Goal: Transaction & Acquisition: Purchase product/service

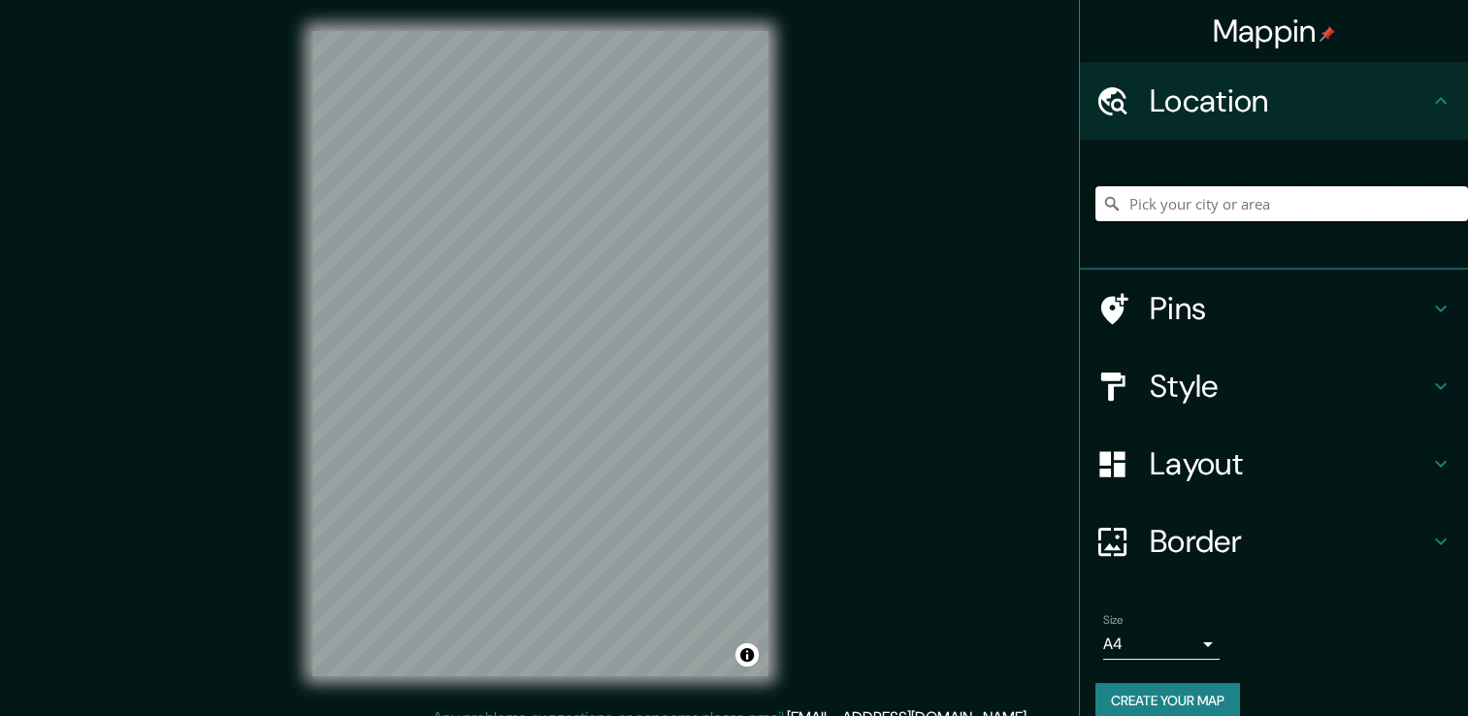
click at [1178, 211] on input "Pick your city or area" at bounding box center [1281, 203] width 372 height 35
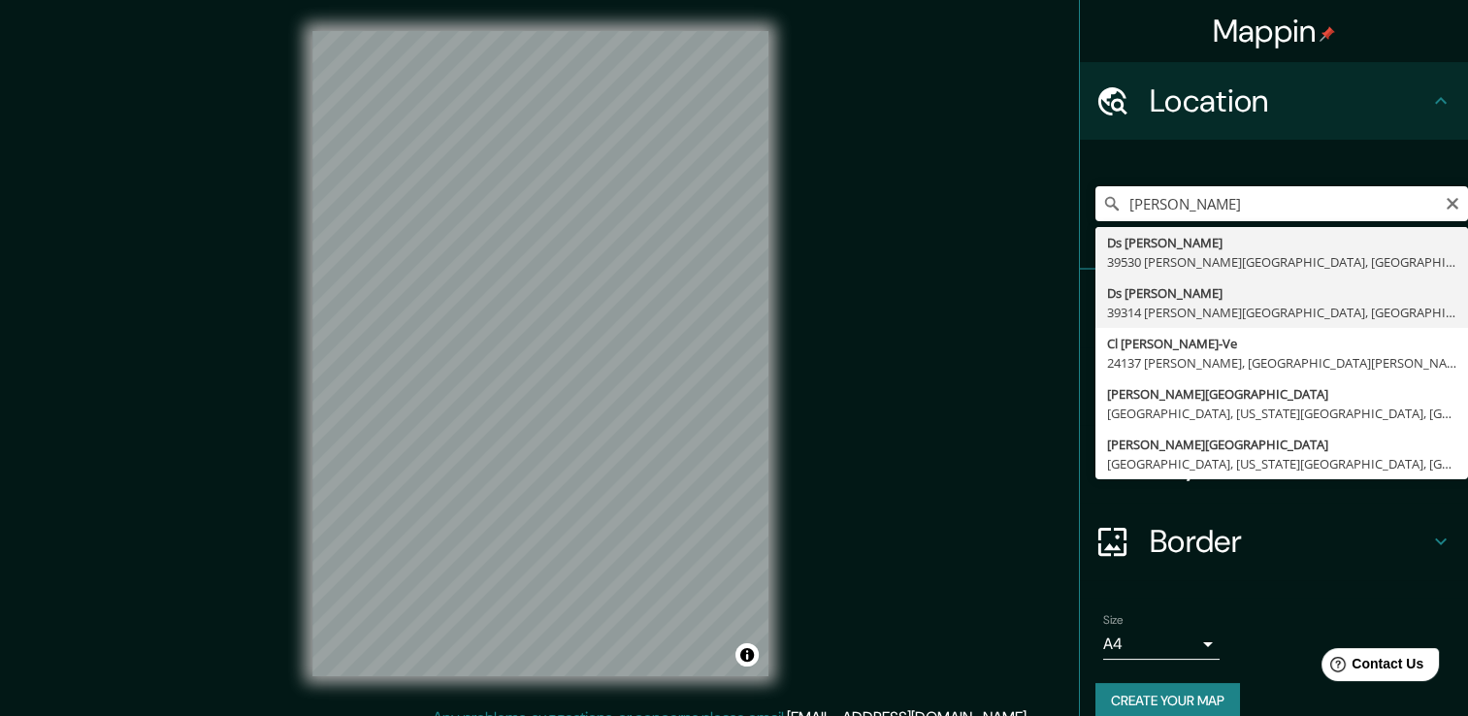
type input "Ds [PERSON_NAME], 39314 [PERSON_NAME][GEOGRAPHIC_DATA], [GEOGRAPHIC_DATA], [GEO…"
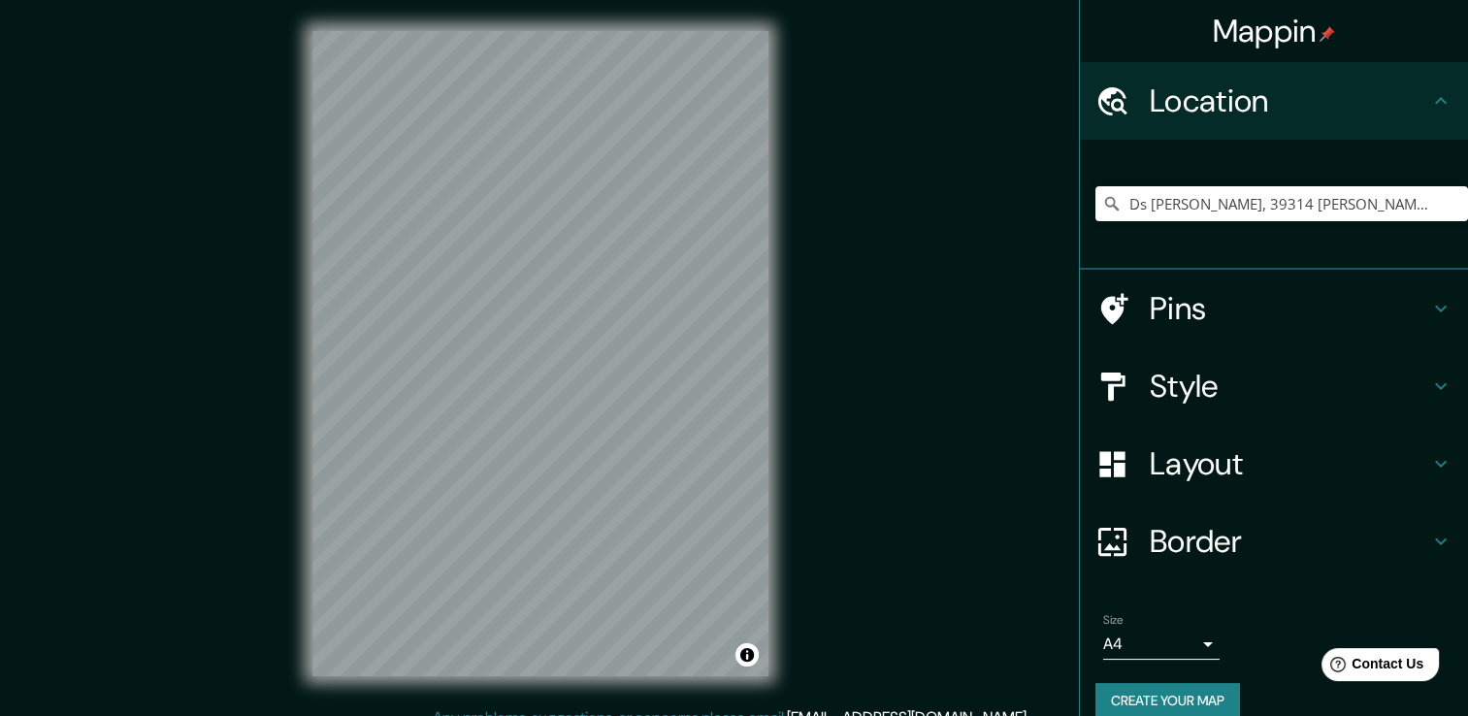
click at [1159, 300] on h4 "Pins" at bounding box center [1288, 308] width 279 height 39
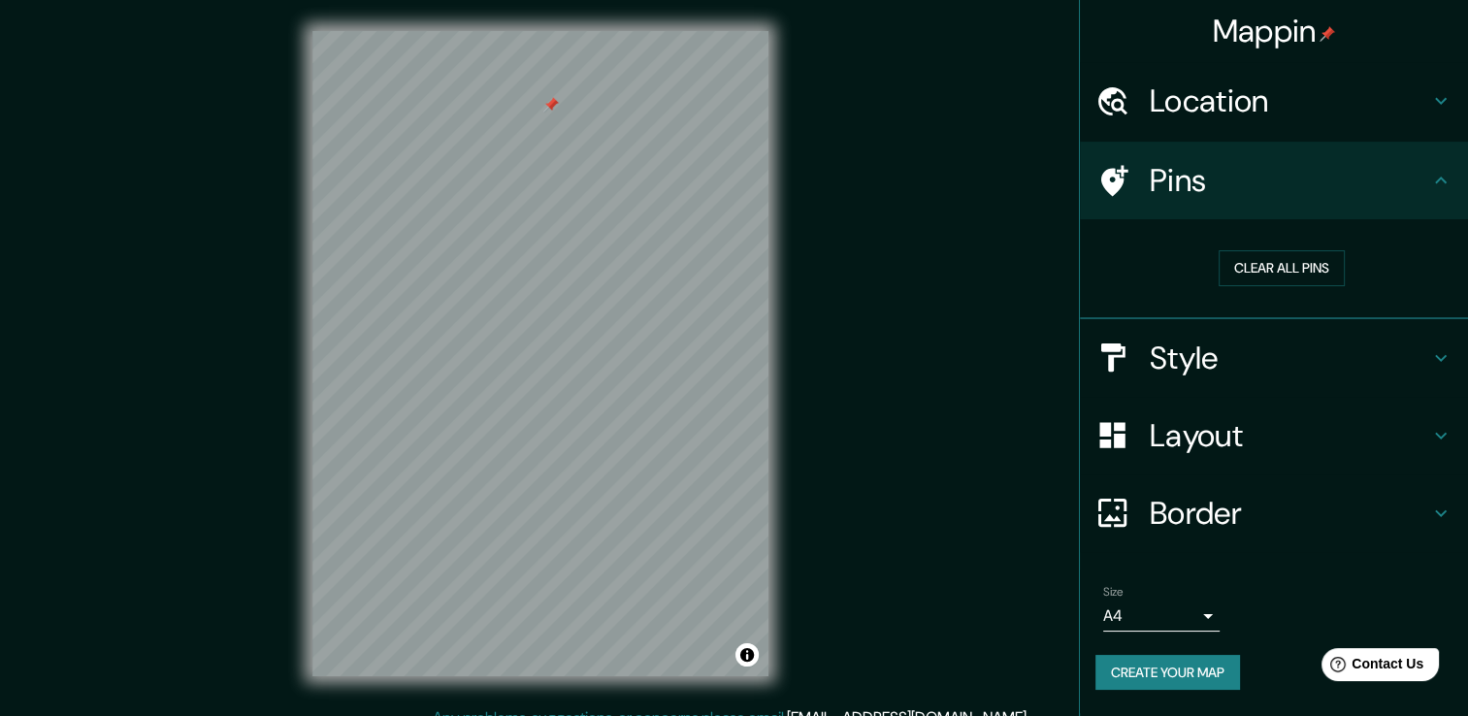
click at [1172, 178] on h4 "Pins" at bounding box center [1288, 180] width 279 height 39
click at [1244, 121] on div "Location" at bounding box center [1274, 101] width 388 height 78
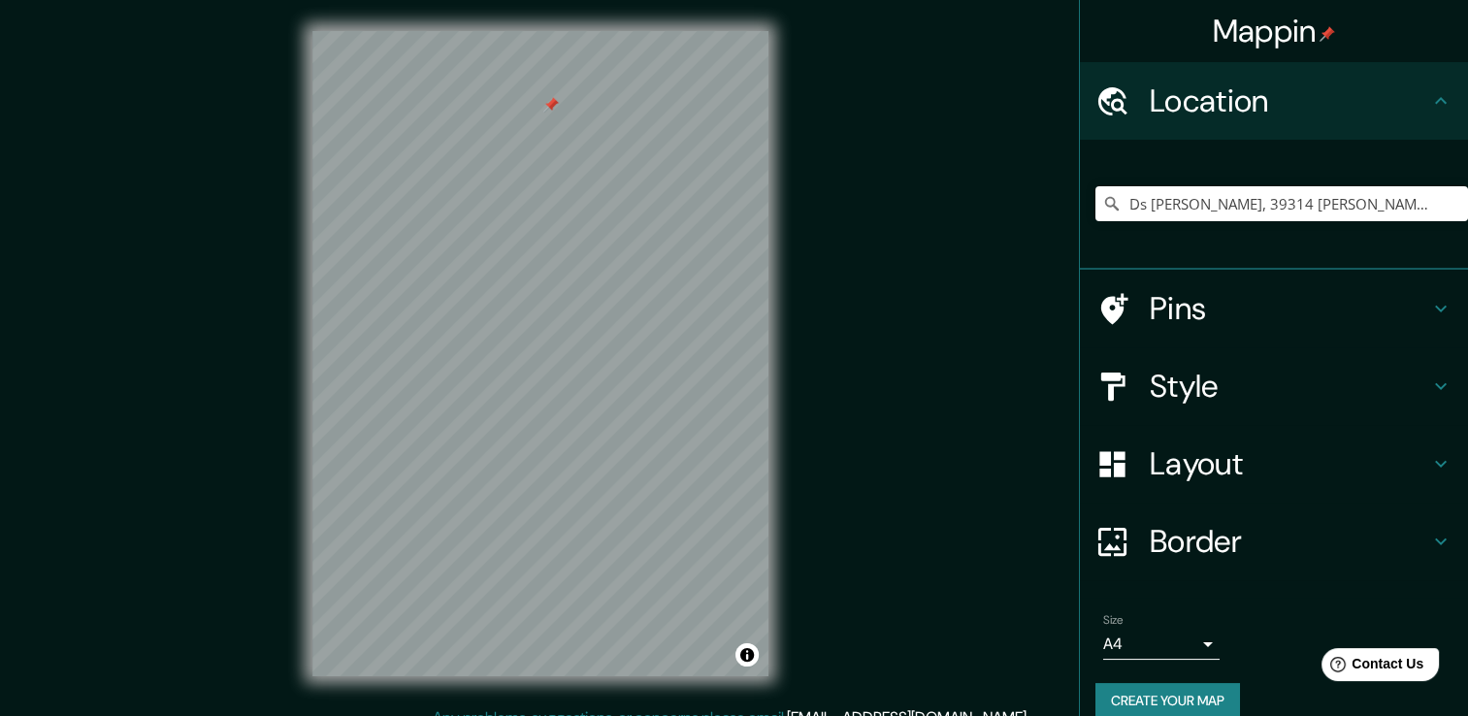
click at [1244, 120] on h4 "Location" at bounding box center [1288, 100] width 279 height 39
click at [1168, 296] on h4 "Pins" at bounding box center [1288, 308] width 279 height 39
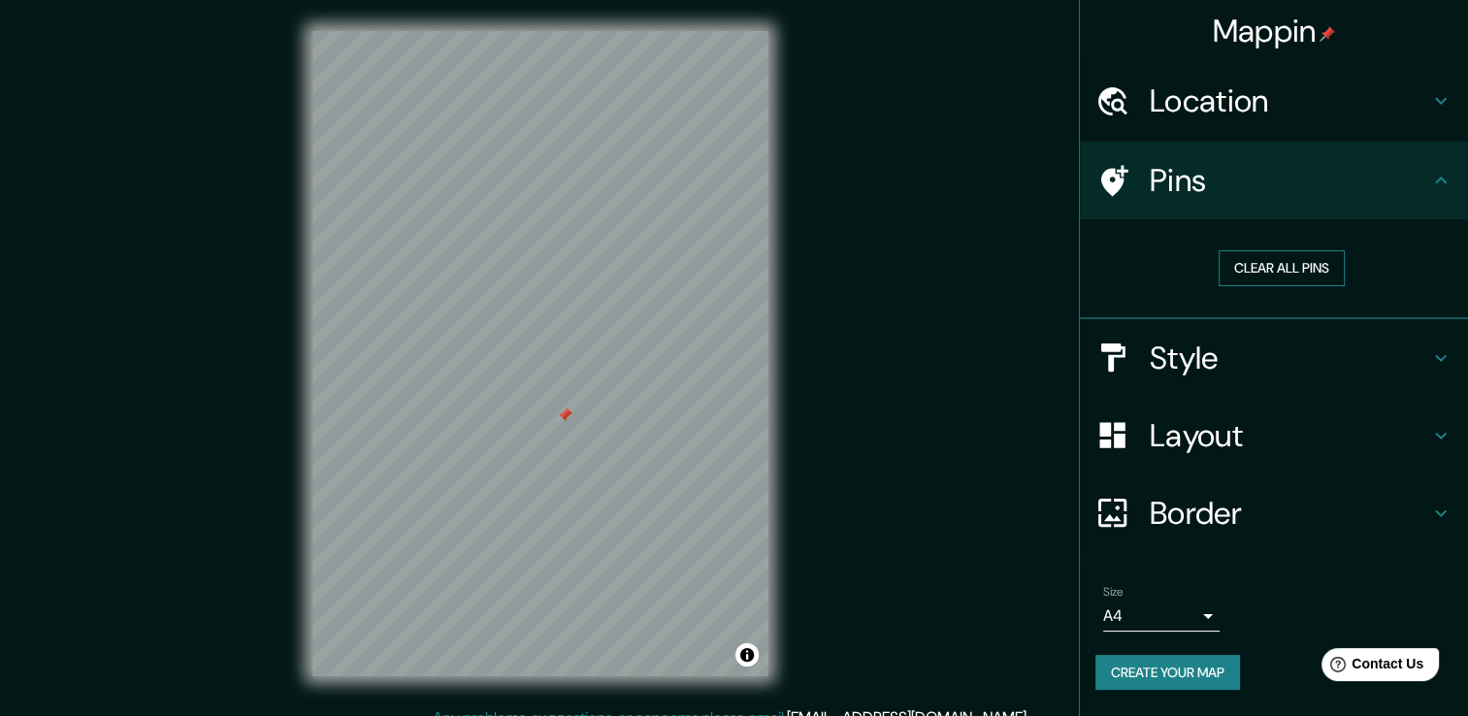
click at [1288, 261] on button "Clear all pins" at bounding box center [1281, 268] width 126 height 36
click at [1181, 352] on h4 "Style" at bounding box center [1288, 358] width 279 height 39
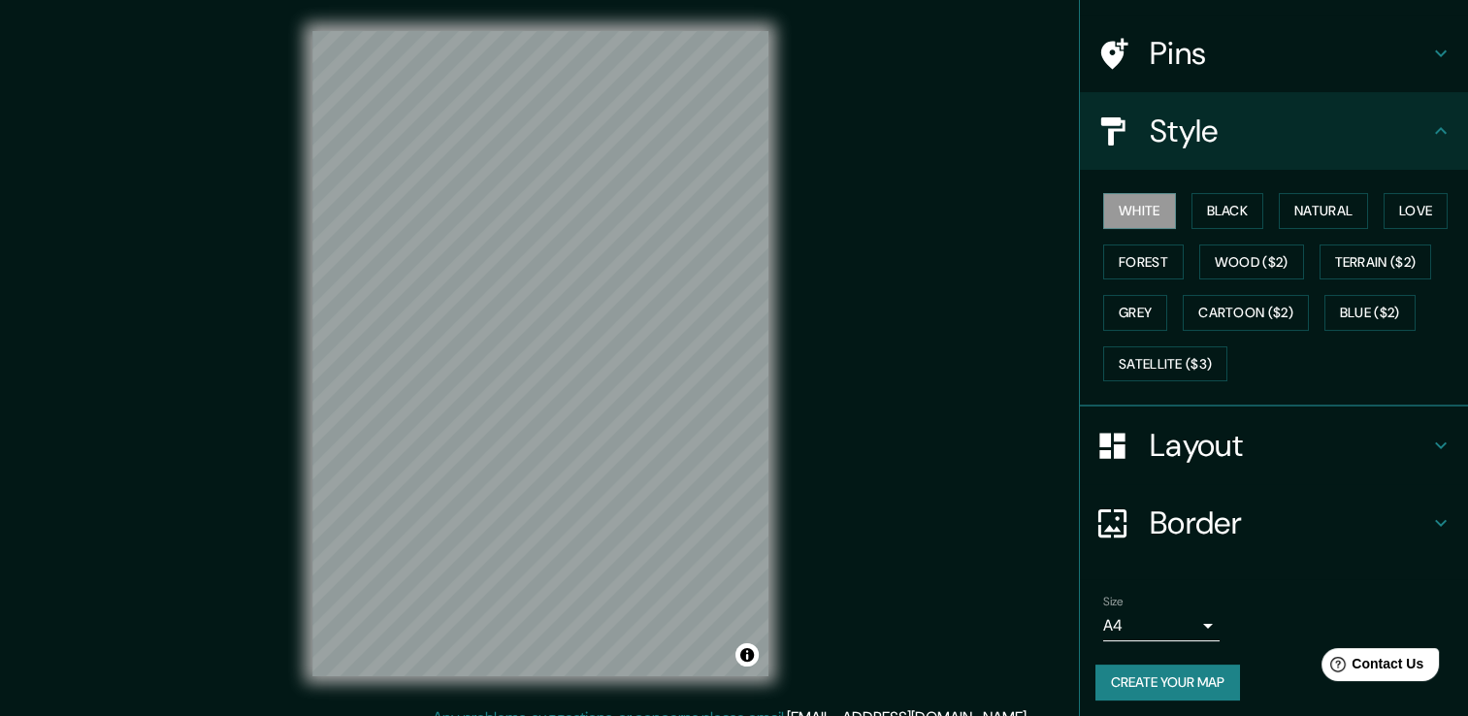
scroll to position [131, 0]
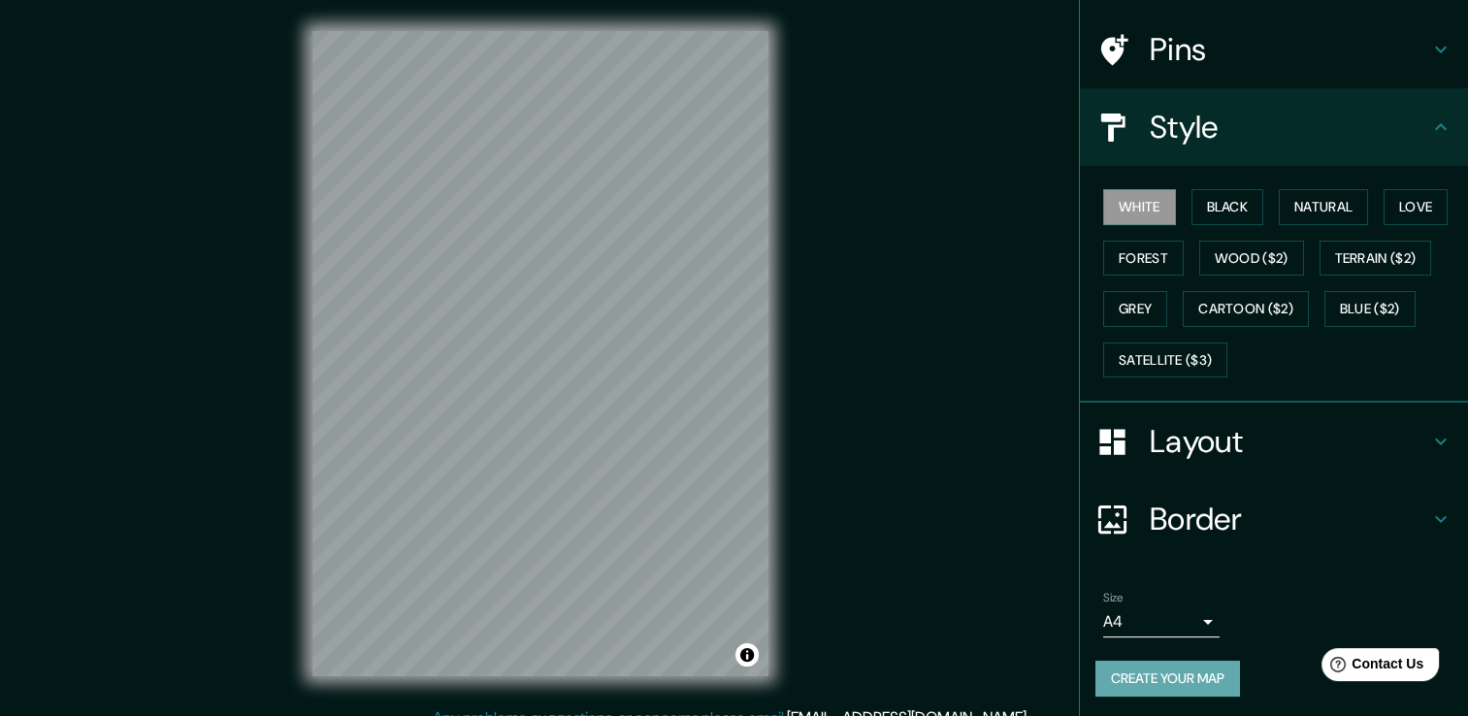
click at [1176, 683] on button "Create your map" at bounding box center [1167, 679] width 145 height 36
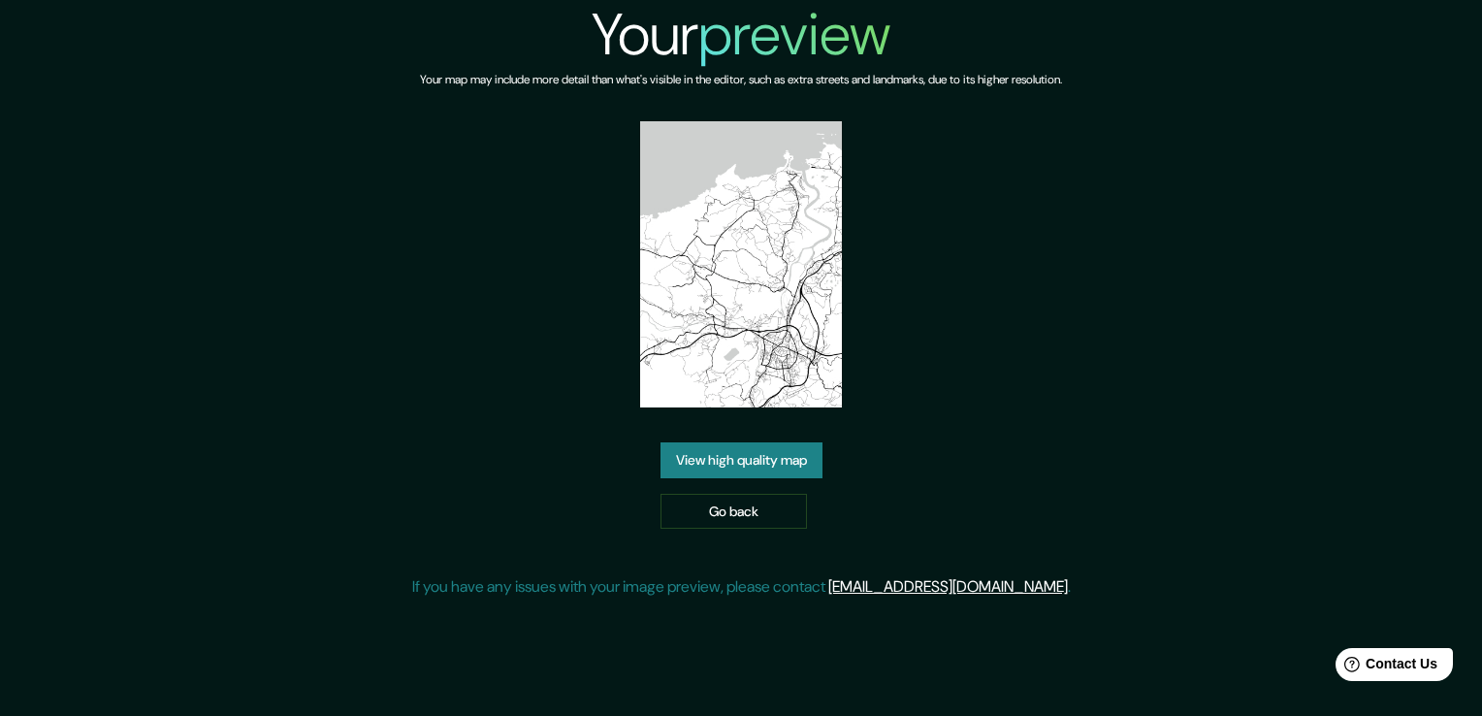
click at [796, 469] on link "View high quality map" at bounding box center [742, 460] width 162 height 36
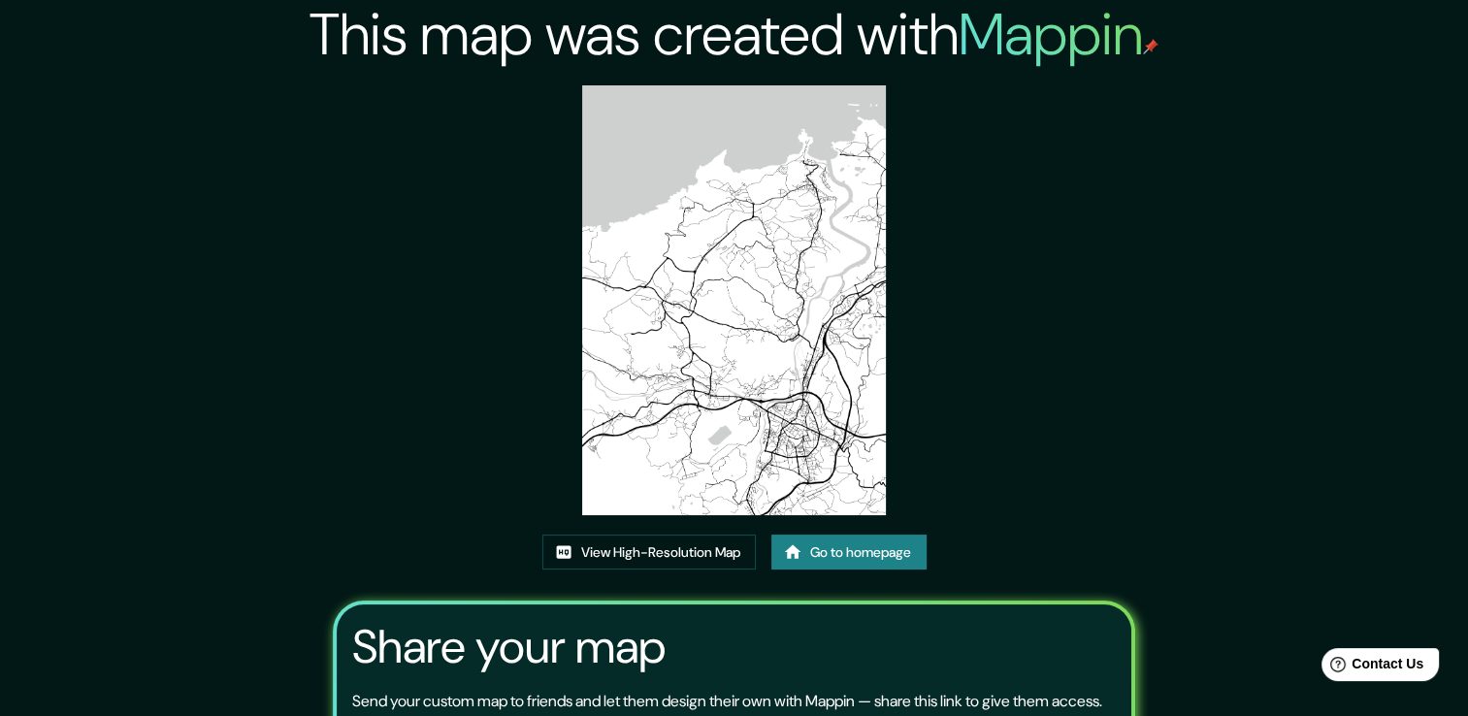
scroll to position [97, 0]
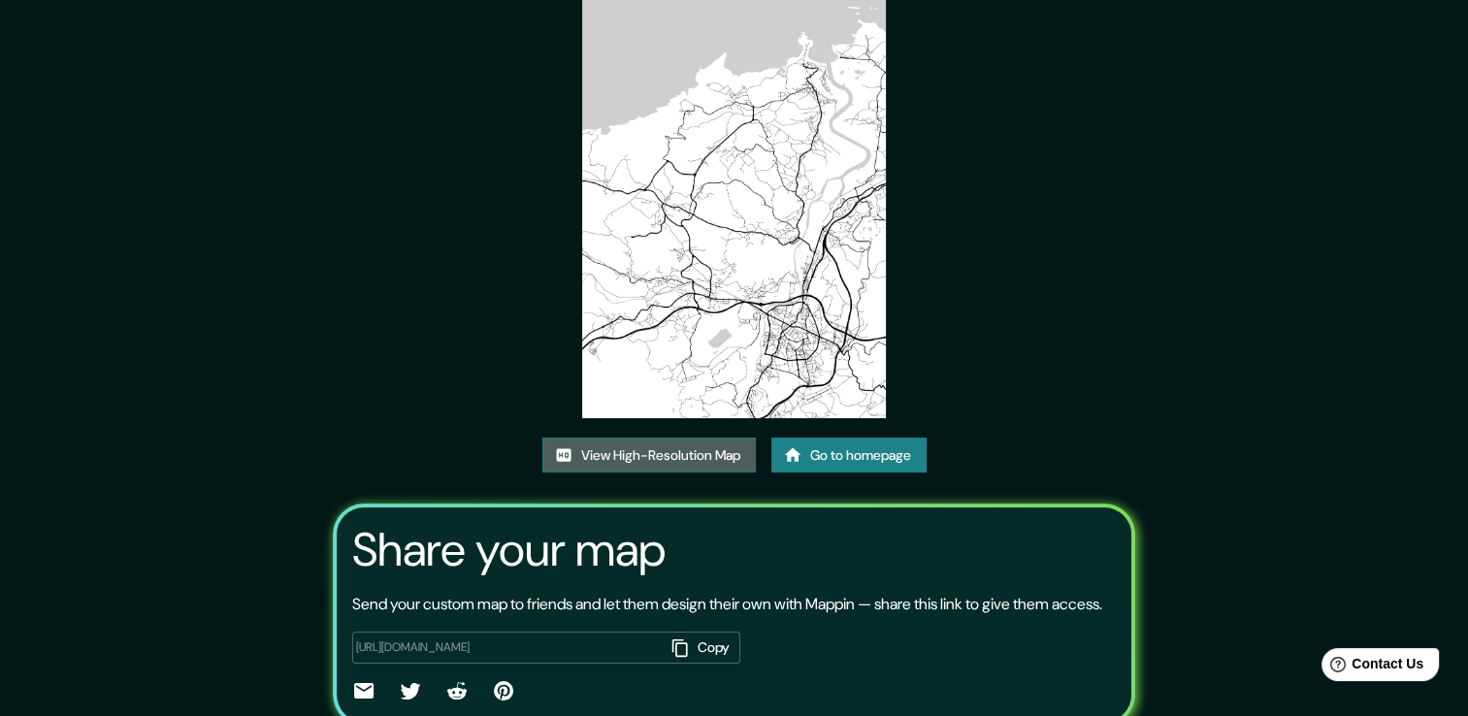
click at [711, 458] on link "View High-Resolution Map" at bounding box center [648, 455] width 213 height 36
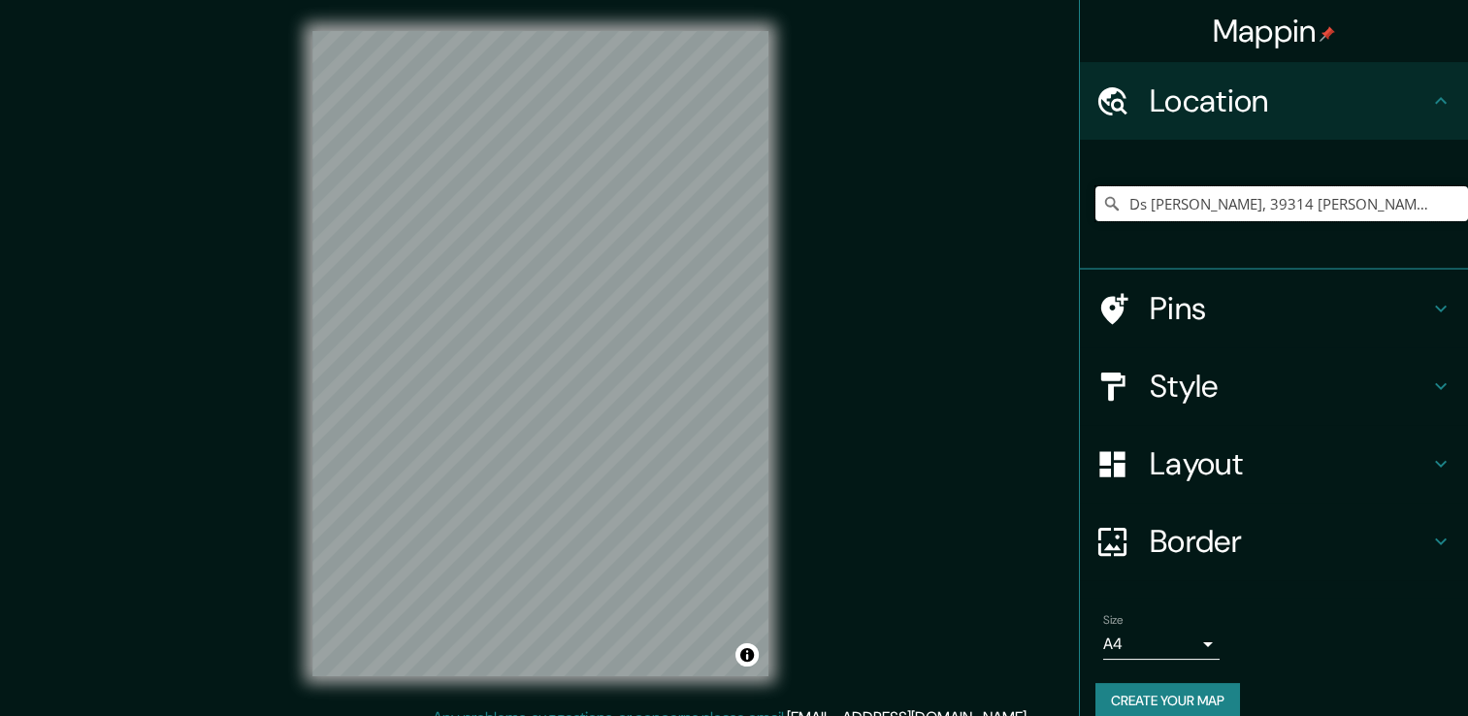
click at [1171, 190] on input "Ds [PERSON_NAME], 39314 [PERSON_NAME][GEOGRAPHIC_DATA], [GEOGRAPHIC_DATA], [GEO…" at bounding box center [1281, 203] width 372 height 35
click at [1171, 192] on input "Ds [PERSON_NAME], 39314 [PERSON_NAME][GEOGRAPHIC_DATA], [GEOGRAPHIC_DATA], [GEO…" at bounding box center [1281, 203] width 372 height 35
click at [1172, 192] on input "Ds [PERSON_NAME], 39314 [PERSON_NAME][GEOGRAPHIC_DATA], [GEOGRAPHIC_DATA], [GEO…" at bounding box center [1281, 203] width 372 height 35
click at [1245, 197] on input "Hoz de Anero, [GEOGRAPHIC_DATA], [GEOGRAPHIC_DATA], [GEOGRAPHIC_DATA]" at bounding box center [1281, 203] width 372 height 35
click at [1229, 208] on input "Hoz de Anero, [GEOGRAPHIC_DATA], [GEOGRAPHIC_DATA], [GEOGRAPHIC_DATA]" at bounding box center [1281, 203] width 372 height 35
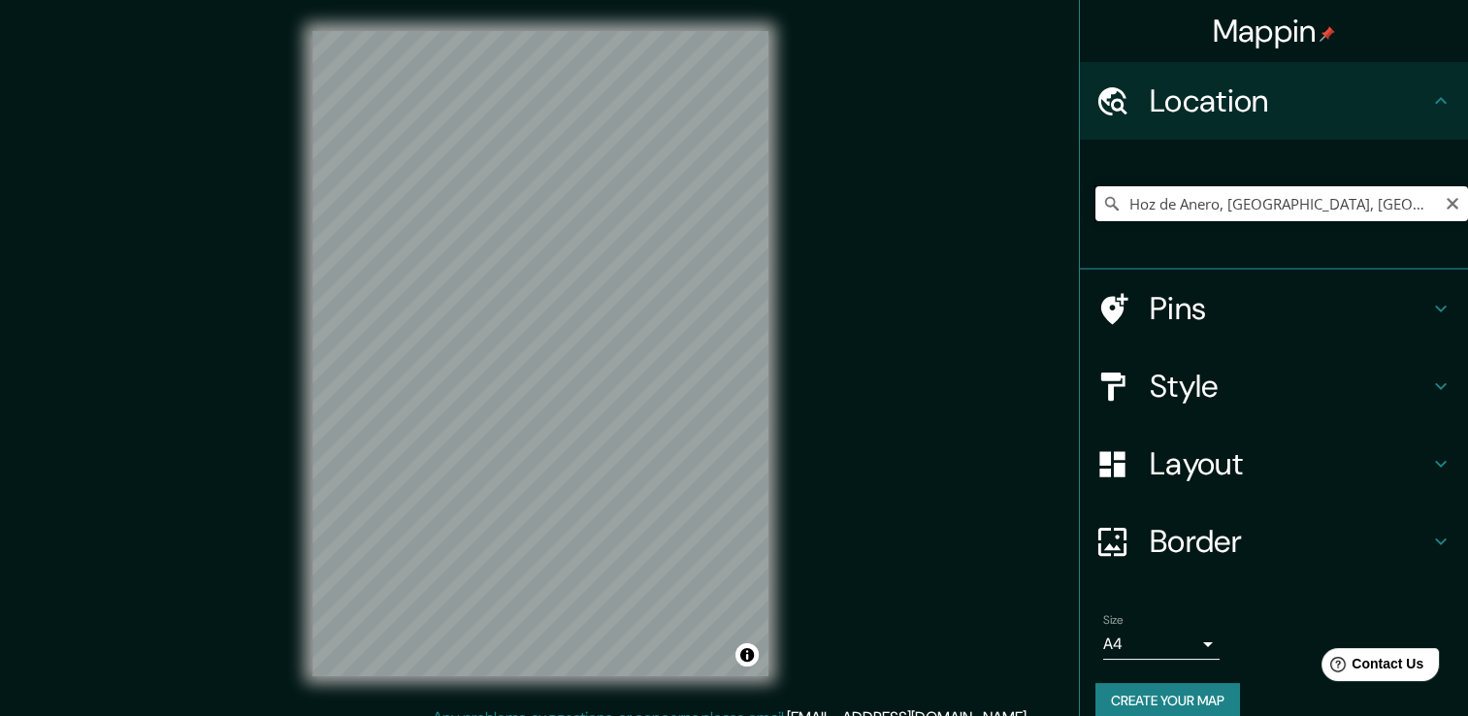
click at [1359, 204] on input "Hoz de Anero, [GEOGRAPHIC_DATA], [GEOGRAPHIC_DATA], [GEOGRAPHIC_DATA]" at bounding box center [1281, 203] width 372 height 35
click at [1403, 210] on input "Hoz de Anero, [GEOGRAPHIC_DATA], [GEOGRAPHIC_DATA], [GEOGRAPHIC_DATA]" at bounding box center [1281, 203] width 372 height 35
click at [1401, 211] on input "Hoz de Anero, [GEOGRAPHIC_DATA], [GEOGRAPHIC_DATA], [GEOGRAPHIC_DATA]" at bounding box center [1281, 203] width 372 height 35
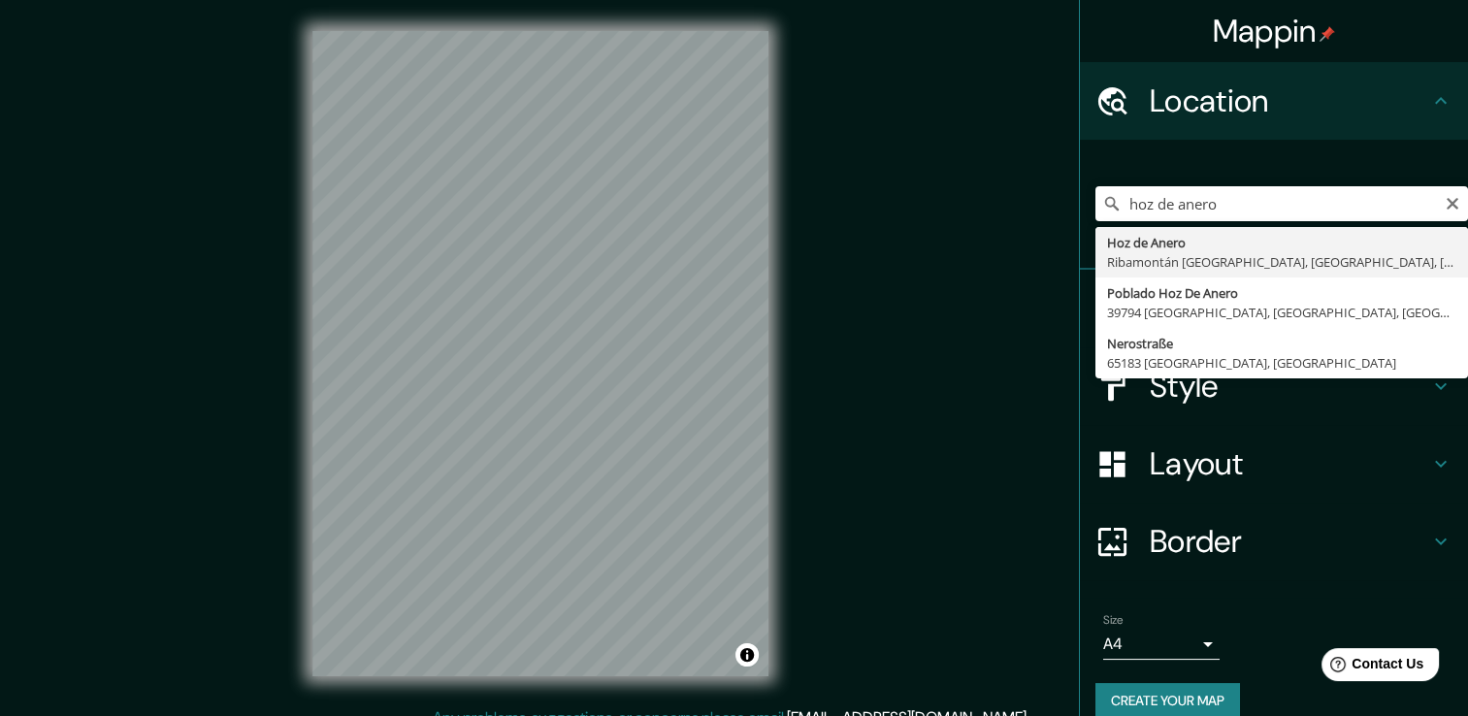
type input "Hoz de Anero, [GEOGRAPHIC_DATA], [GEOGRAPHIC_DATA], [GEOGRAPHIC_DATA]"
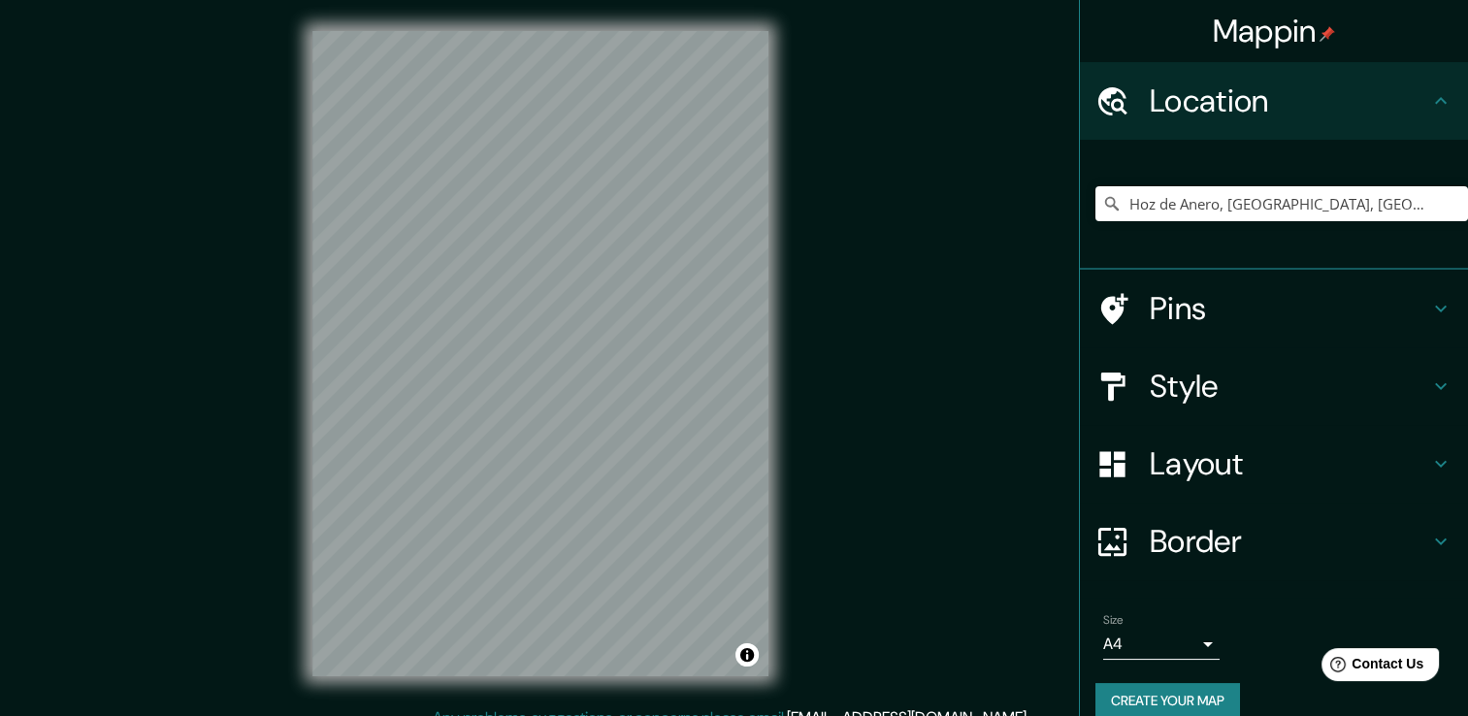
click at [1158, 696] on button "Create your map" at bounding box center [1167, 701] width 145 height 36
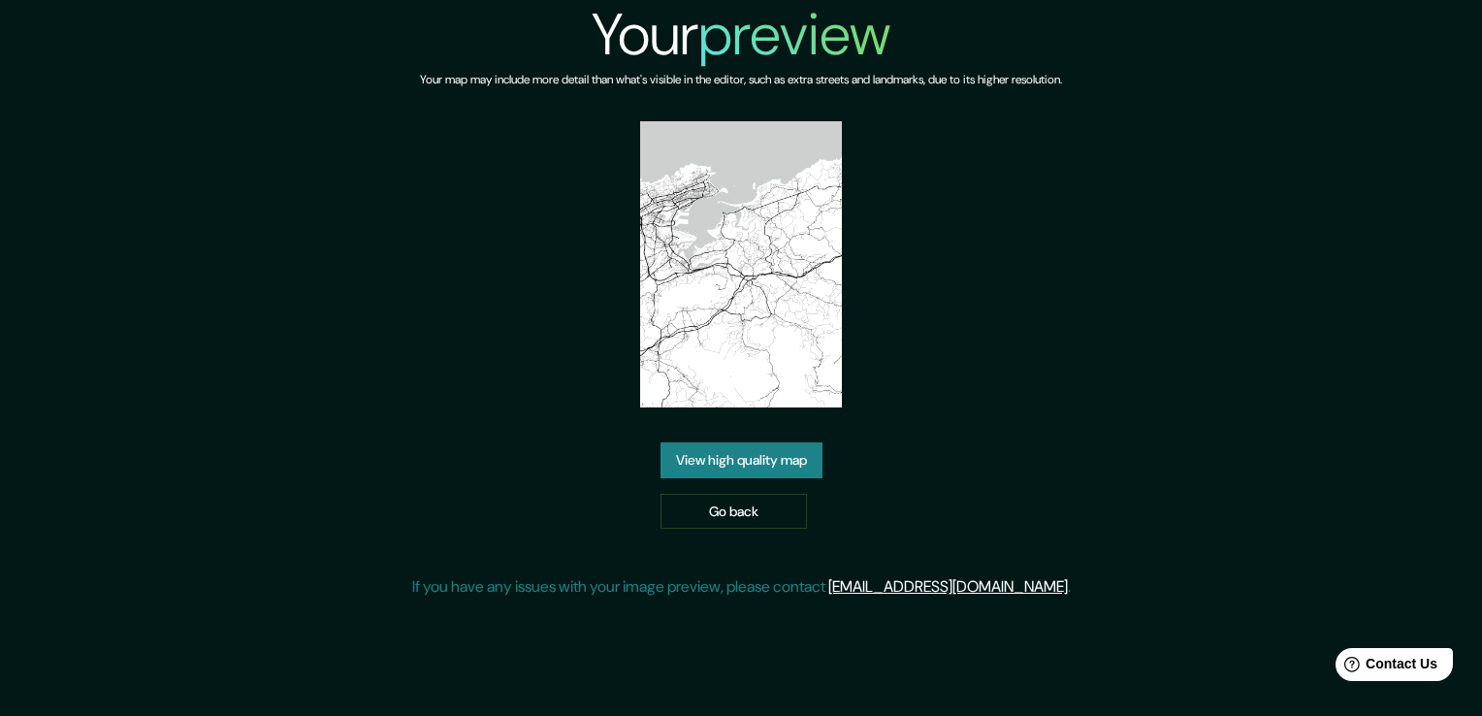
click at [749, 466] on link "View high quality map" at bounding box center [742, 460] width 162 height 36
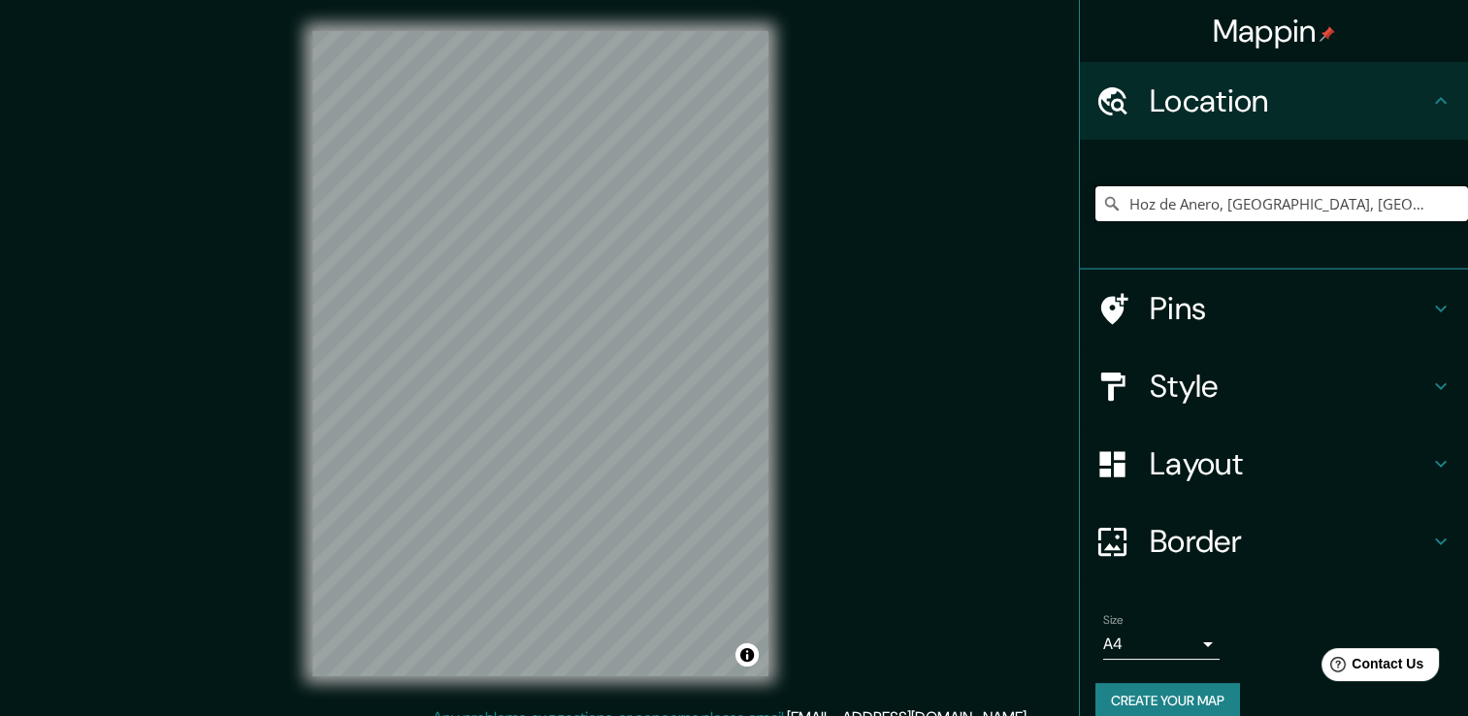
click at [1259, 203] on input "Hoz de Anero, [GEOGRAPHIC_DATA], [GEOGRAPHIC_DATA], [GEOGRAPHIC_DATA]" at bounding box center [1281, 203] width 372 height 35
click at [1201, 297] on h4 "Pins" at bounding box center [1288, 308] width 279 height 39
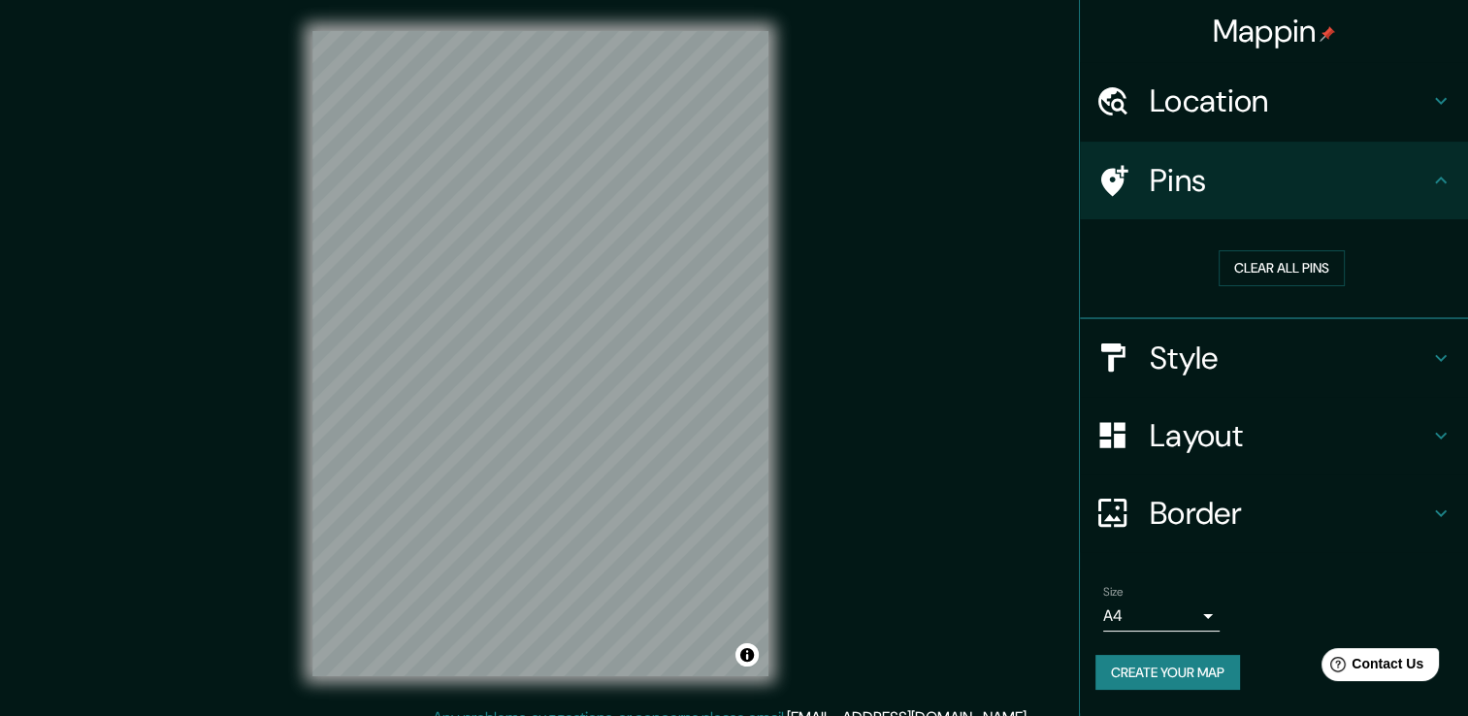
click at [1214, 175] on h4 "Pins" at bounding box center [1288, 180] width 279 height 39
click at [1235, 128] on div "Location" at bounding box center [1274, 101] width 388 height 78
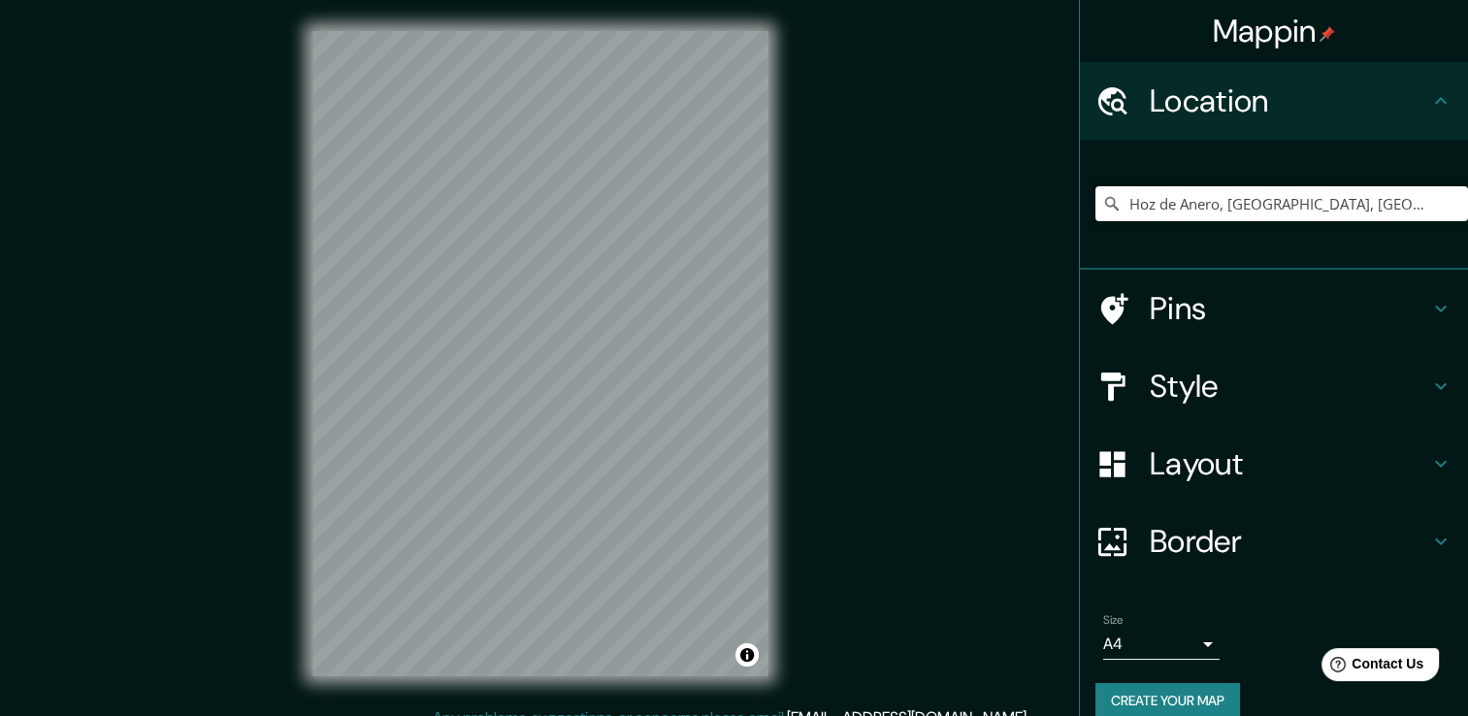
click at [1203, 210] on input "Hoz de Anero, [GEOGRAPHIC_DATA], [GEOGRAPHIC_DATA], [GEOGRAPHIC_DATA]" at bounding box center [1281, 203] width 372 height 35
click at [1210, 210] on input "Hoz de Anero, [GEOGRAPHIC_DATA], [GEOGRAPHIC_DATA], [GEOGRAPHIC_DATA]" at bounding box center [1281, 203] width 372 height 35
click at [1211, 210] on input "Hoz de Anero, [GEOGRAPHIC_DATA], [GEOGRAPHIC_DATA], [GEOGRAPHIC_DATA]" at bounding box center [1281, 203] width 372 height 35
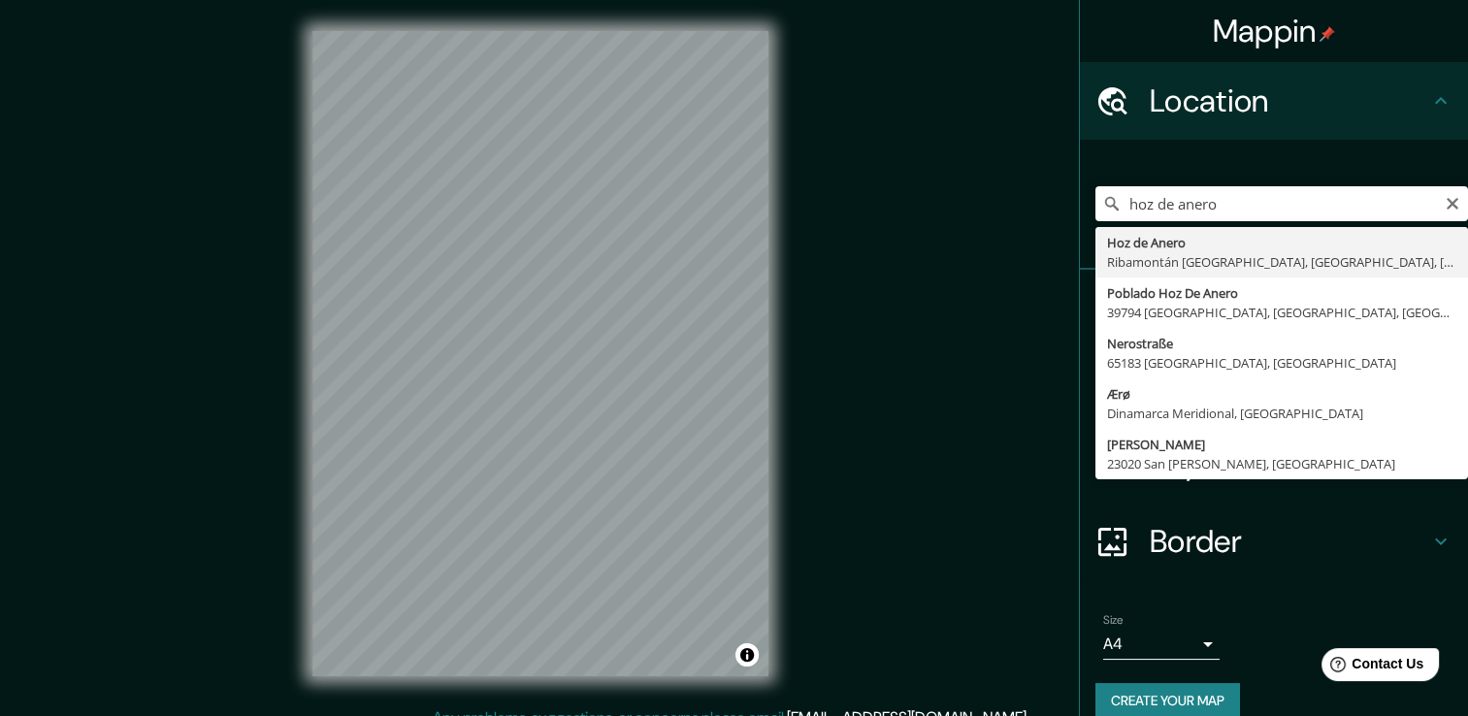
type input "Hoz de Anero, [GEOGRAPHIC_DATA], [GEOGRAPHIC_DATA], [GEOGRAPHIC_DATA]"
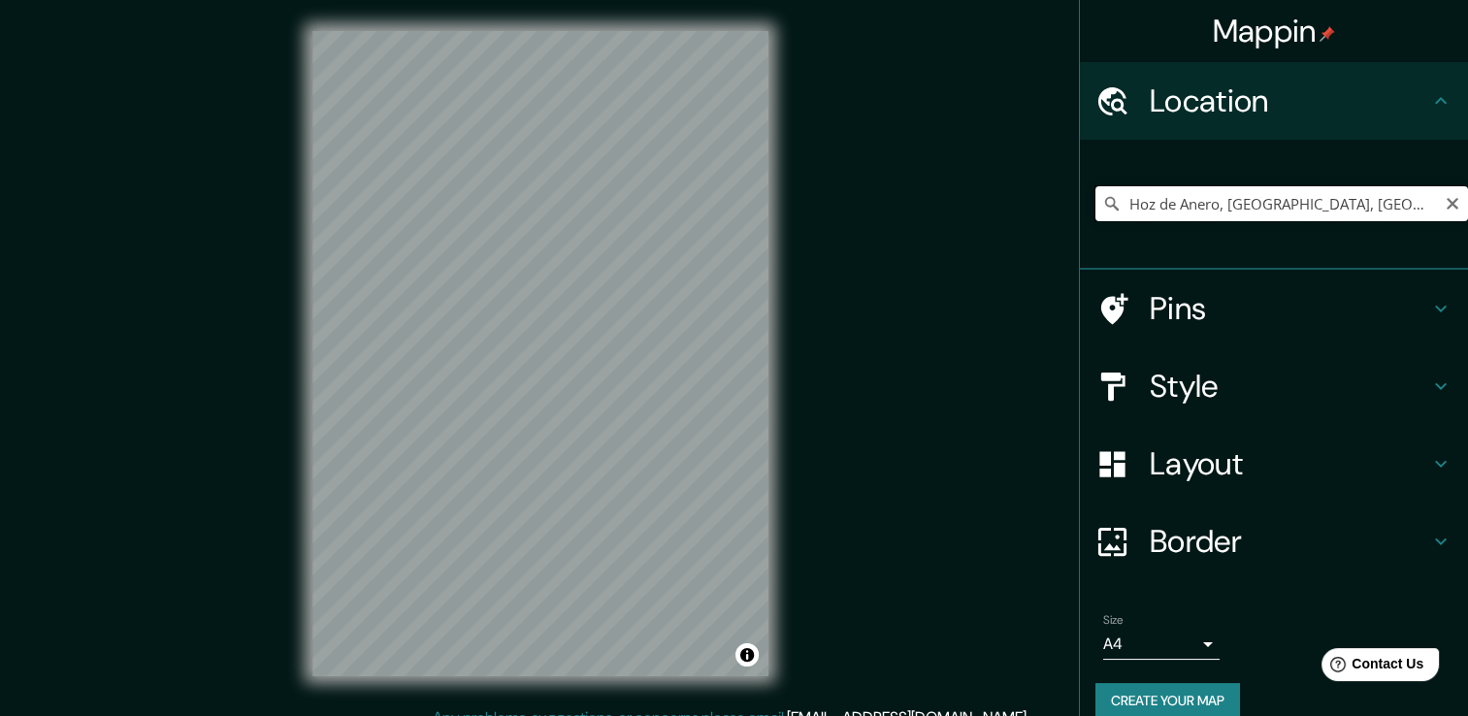
click at [1265, 203] on input "Hoz de Anero, Ribamontán al Monte, Cantabria, España" at bounding box center [1281, 203] width 372 height 35
click at [1444, 201] on icon "Clear" at bounding box center [1452, 204] width 16 height 16
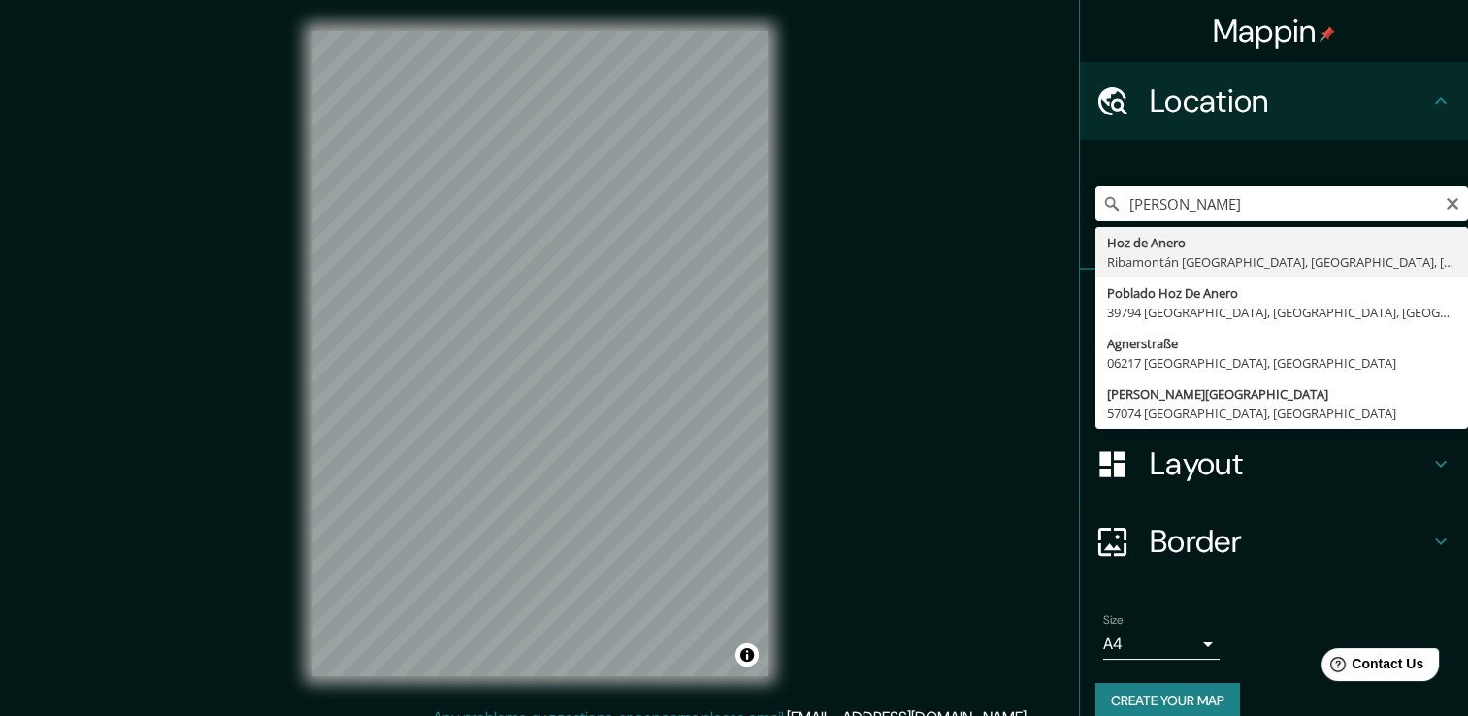
type input "Hoz de Anero, Ribamontán al Monte, Cantabria, España"
